Goal: Information Seeking & Learning: Learn about a topic

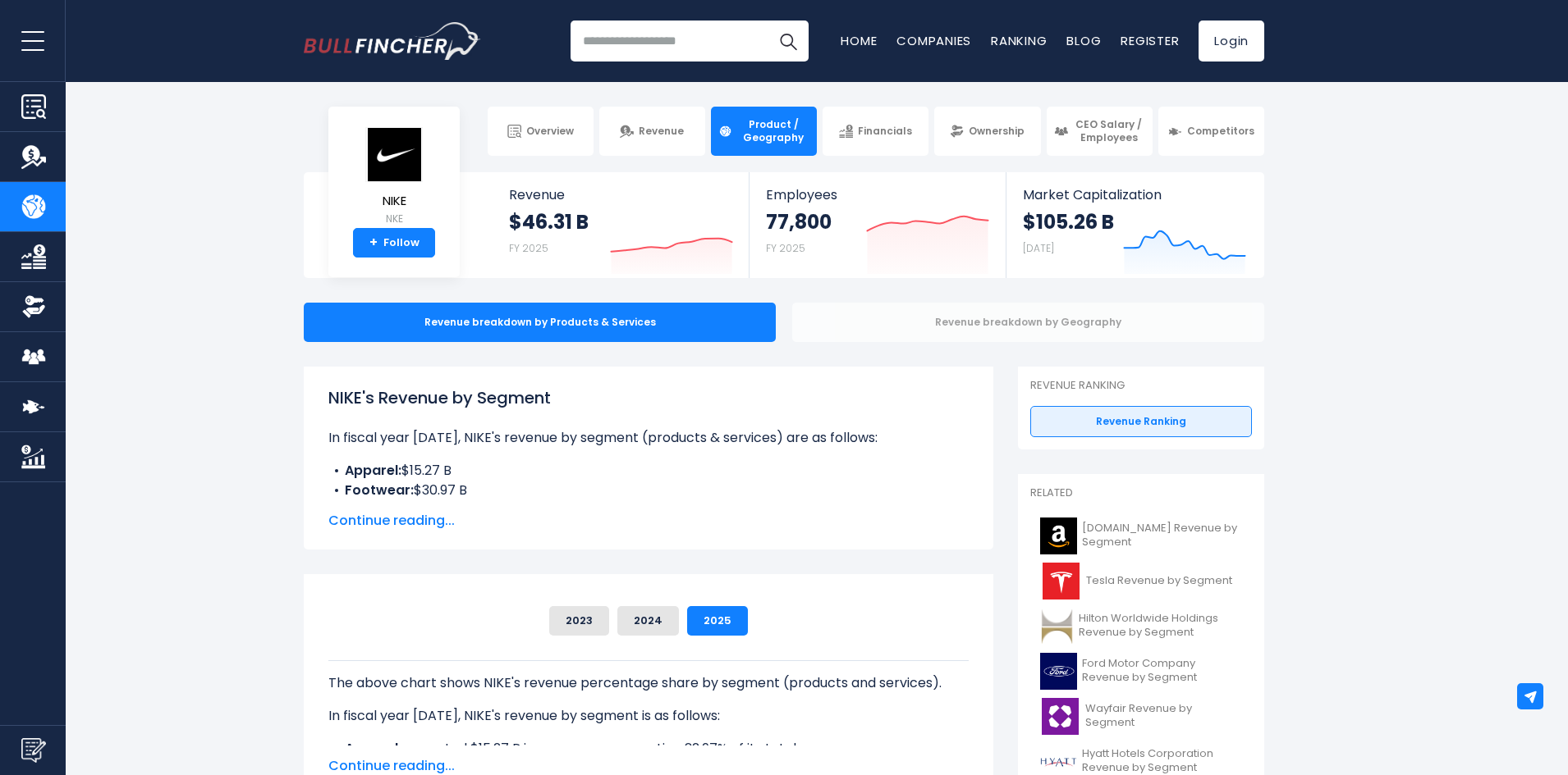
click at [923, 333] on div "Revenue breakdown by Geography" at bounding box center [1028, 322] width 472 height 39
click at [859, 333] on div "Revenue breakdown by Geography" at bounding box center [1028, 322] width 472 height 39
click at [861, 326] on div "Revenue breakdown by Geography" at bounding box center [1028, 322] width 472 height 39
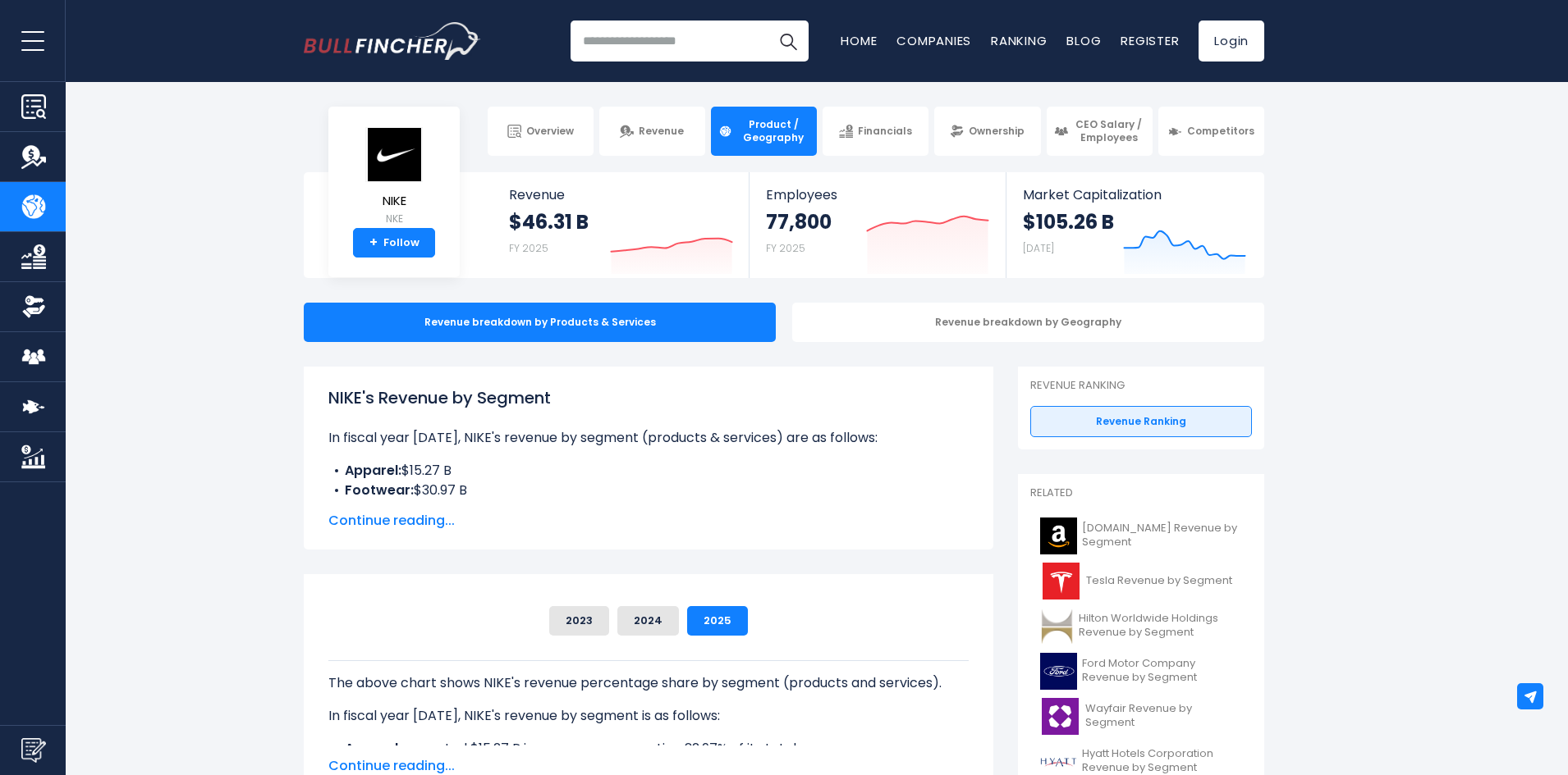
click at [421, 528] on span "Continue reading..." at bounding box center [648, 521] width 640 height 20
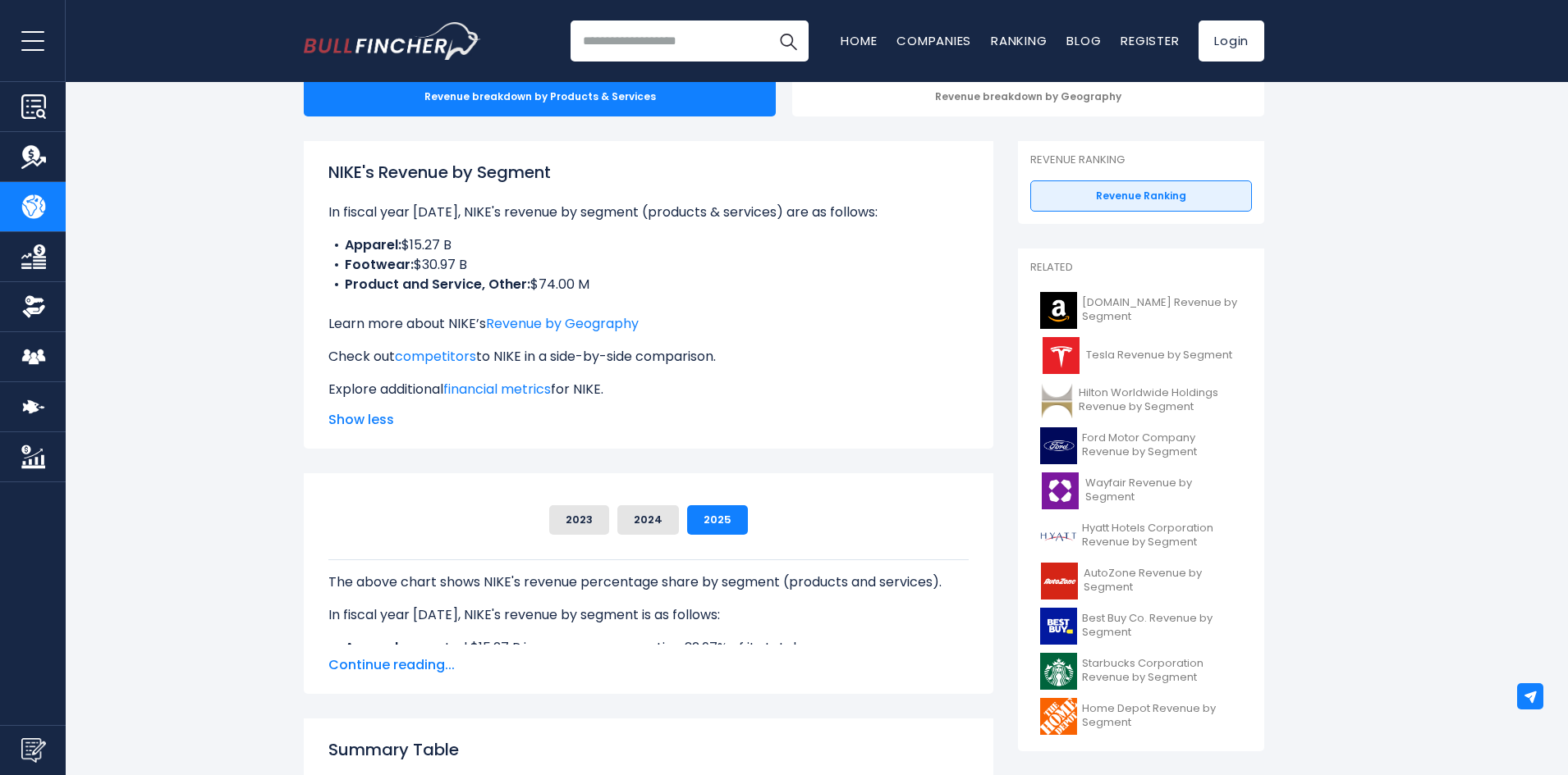
scroll to position [328, 0]
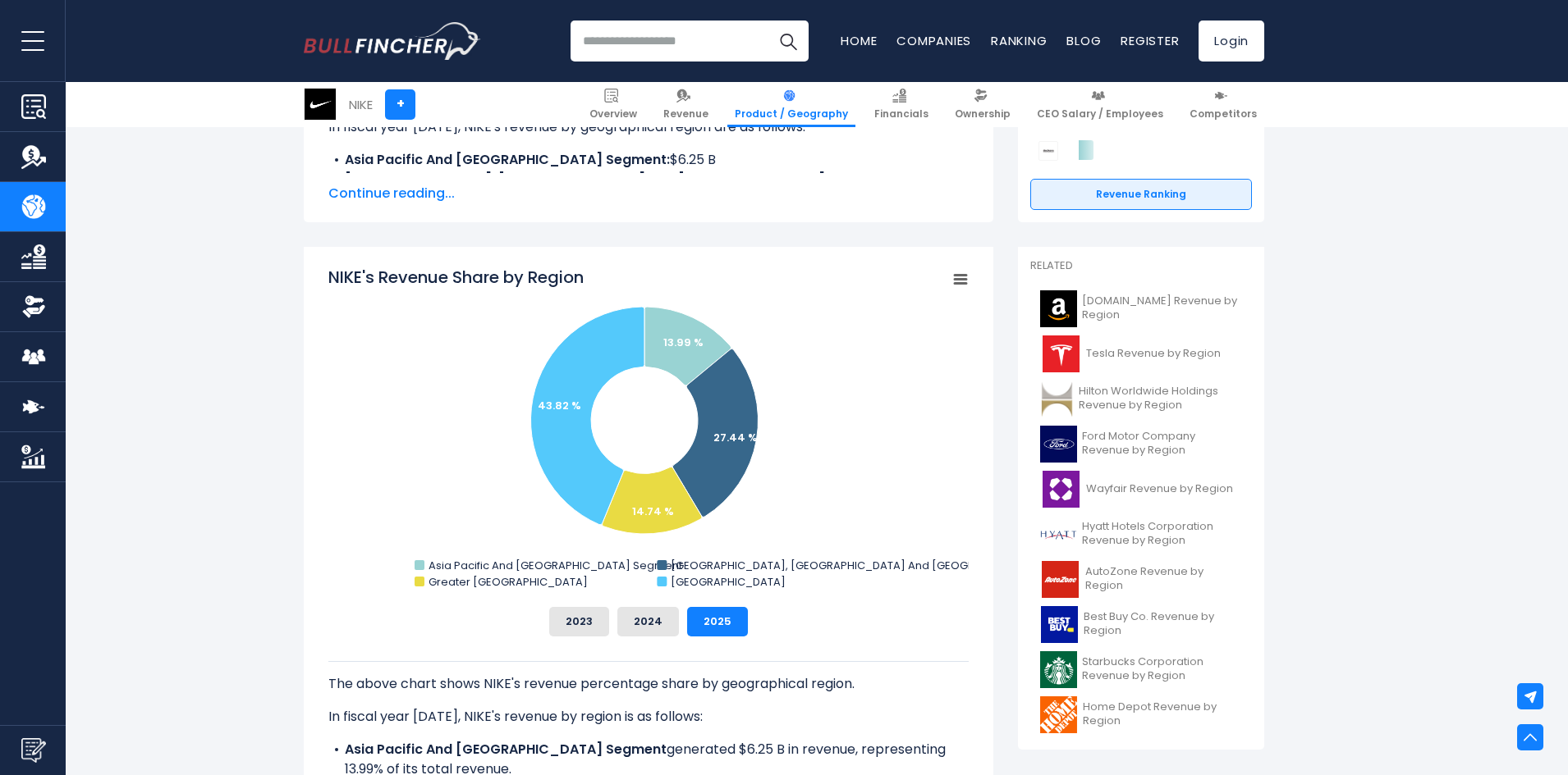
scroll to position [164, 0]
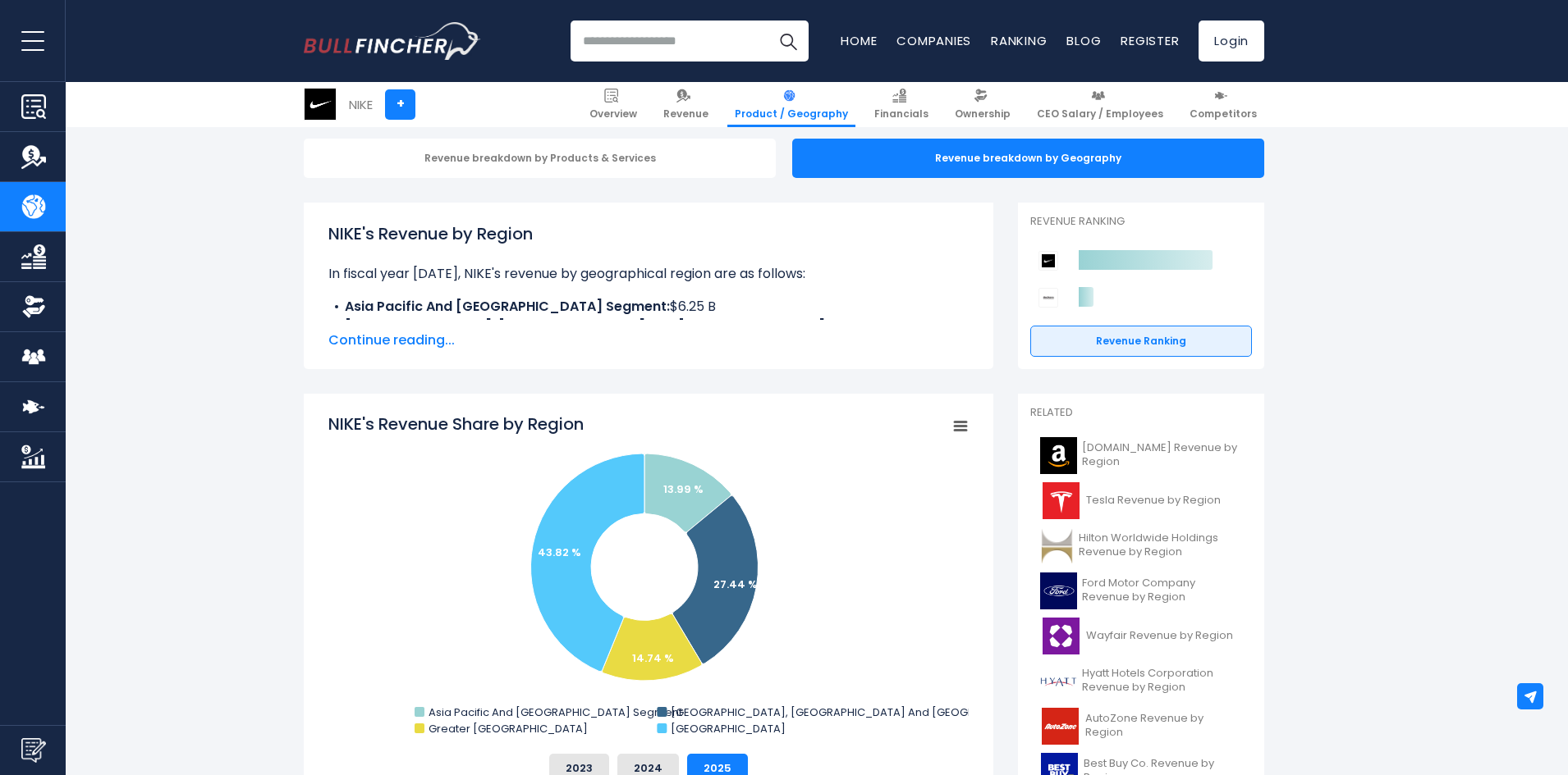
click at [411, 351] on div "NIKE's Revenue by Region In fiscal year [DATE], NIKE's revenue by geographical …" at bounding box center [648, 285] width 689 height 166
click at [414, 344] on span "Continue reading..." at bounding box center [648, 340] width 640 height 20
